Goal: Information Seeking & Learning: Learn about a topic

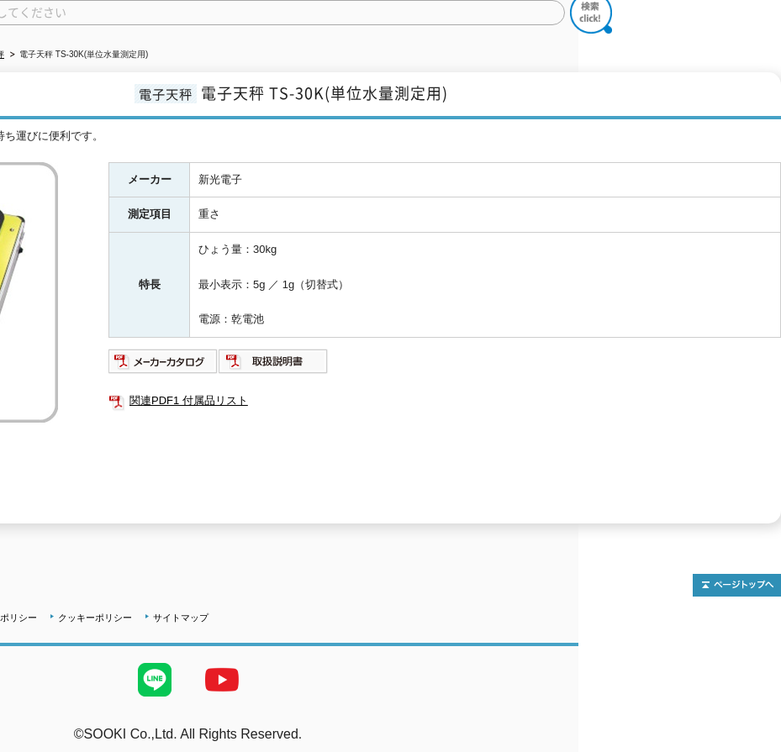
scroll to position [150, 0]
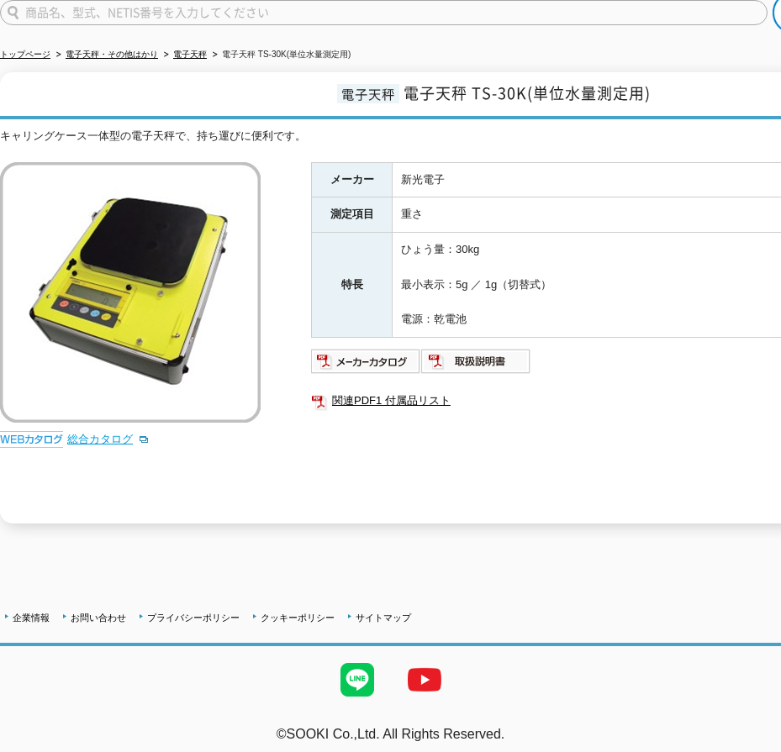
click at [94, 433] on link "総合カタログ" at bounding box center [108, 439] width 82 height 13
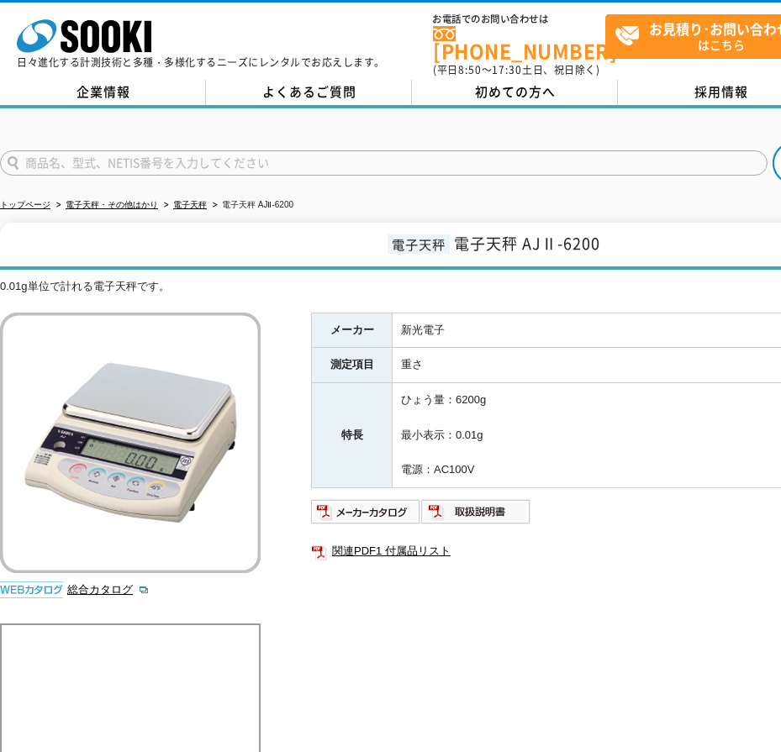
scroll to position [84, 0]
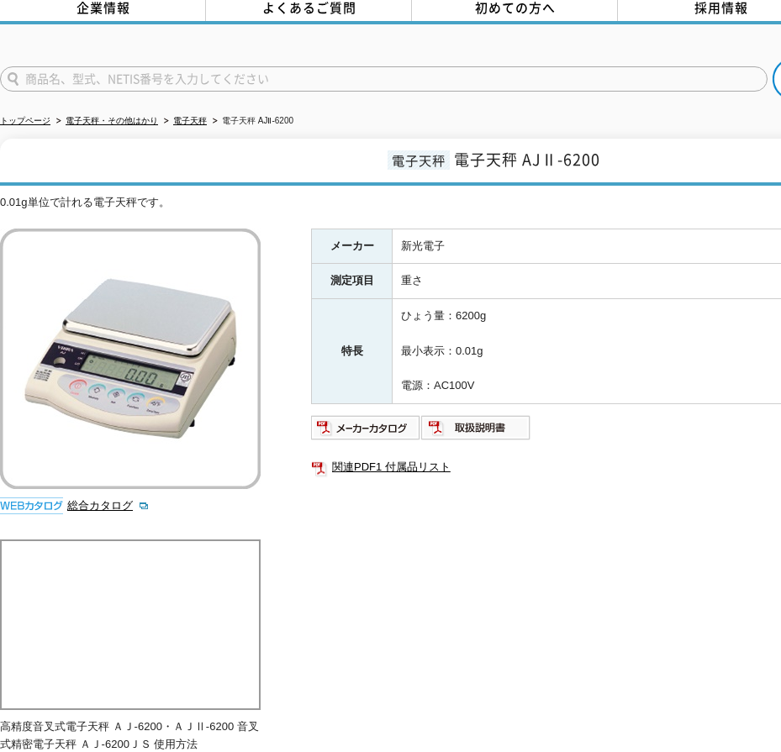
click at [409, 590] on div "0.01g単位で計れる電子天秤です。 総合カタログ メーカー 新光電子 測定項目 重さ 特長 ひょう量：6200g 最小表示：0.01g 電源：AC100V …" at bounding box center [492, 589] width 984 height 791
